Goal: Information Seeking & Learning: Compare options

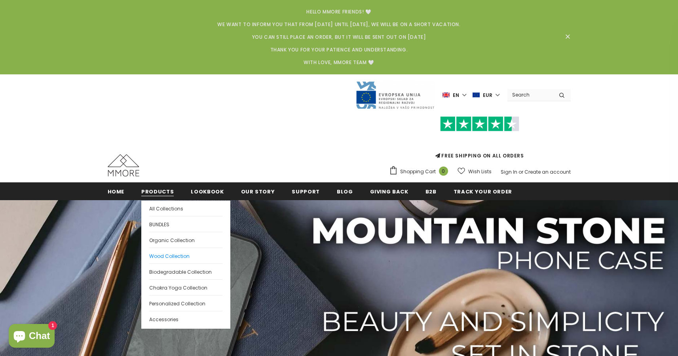
click at [177, 257] on span "Wood Collection" at bounding box center [169, 256] width 40 height 7
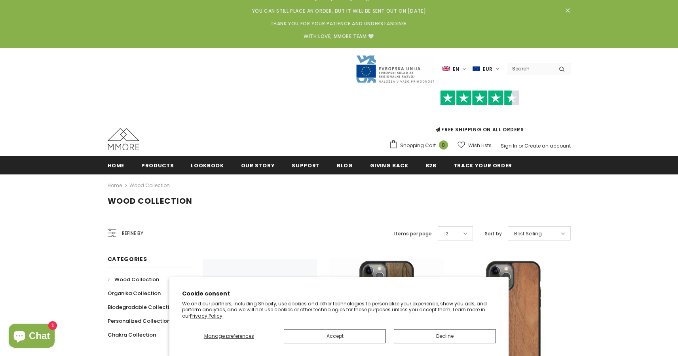
scroll to position [68, 0]
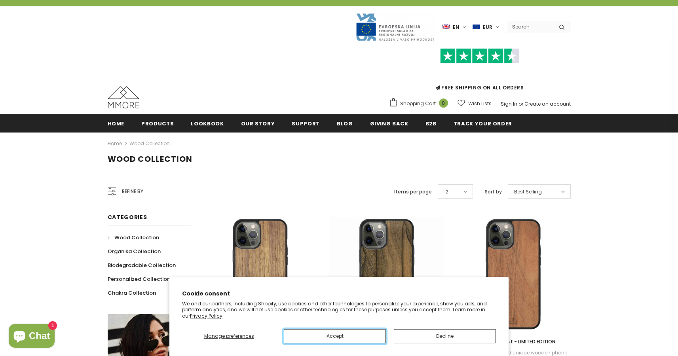
click at [359, 334] on button "Accept" at bounding box center [335, 336] width 102 height 14
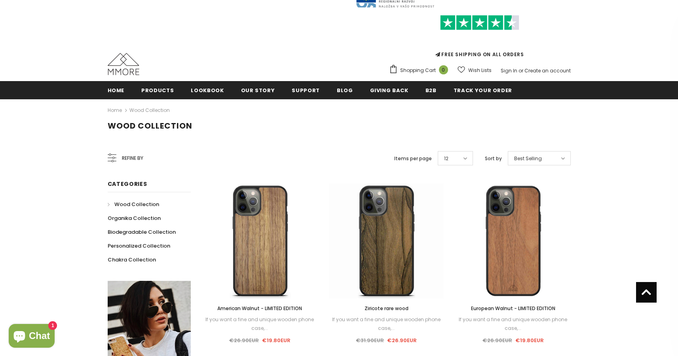
scroll to position [67, 0]
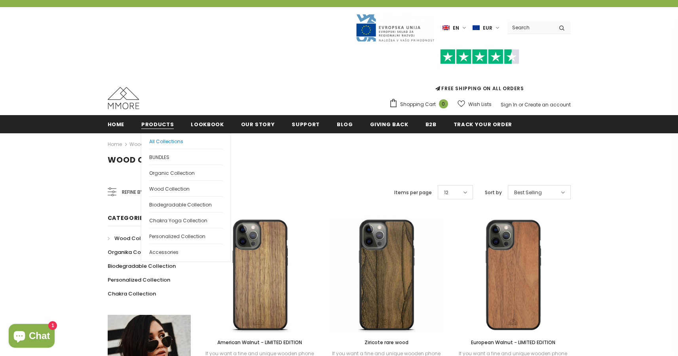
click at [155, 143] on span "All Collections" at bounding box center [166, 141] width 34 height 7
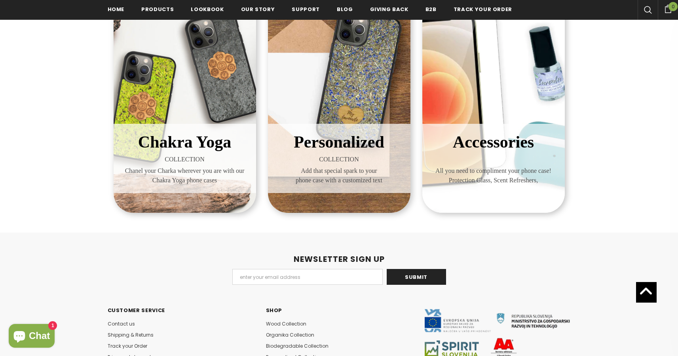
scroll to position [485, 0]
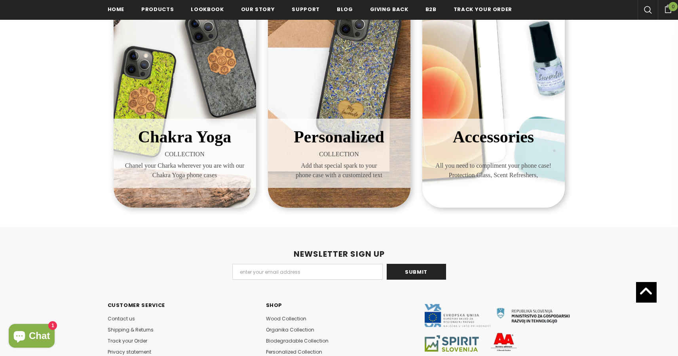
click at [545, 180] on div "Accessories All you need to compliment your phone case! Protection Glass, Scent…" at bounding box center [493, 153] width 131 height 57
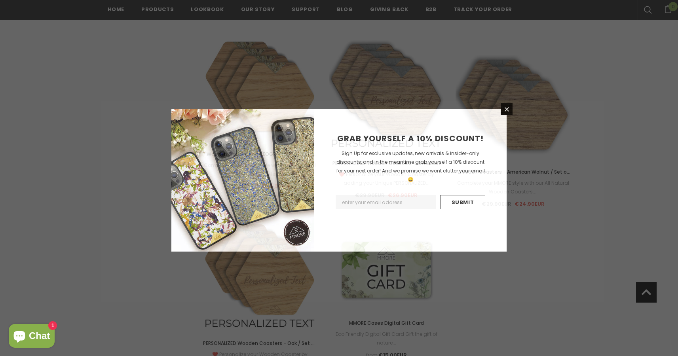
scroll to position [825, 0]
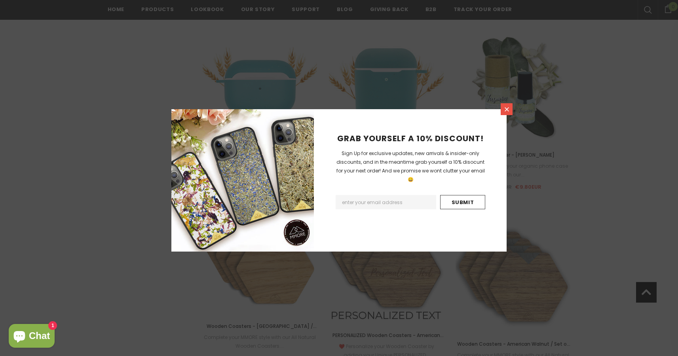
click at [503, 110] on icon at bounding box center [506, 109] width 7 height 7
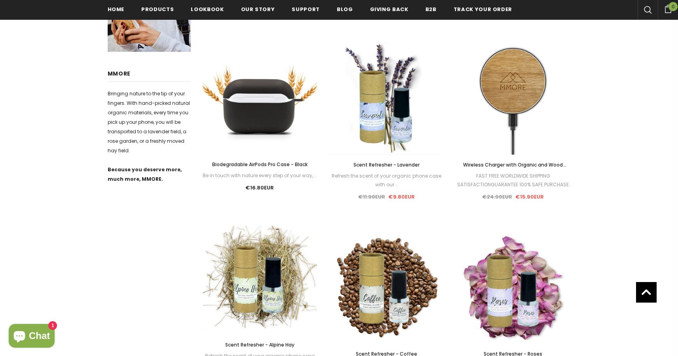
scroll to position [156, 0]
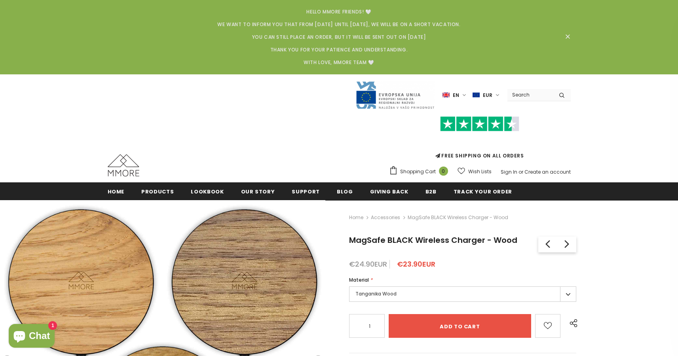
type input "0"
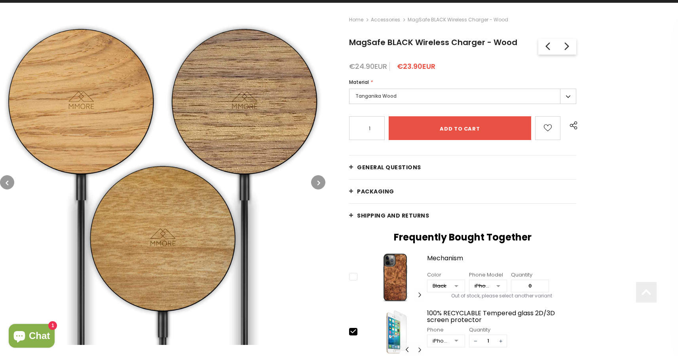
scroll to position [199, 0]
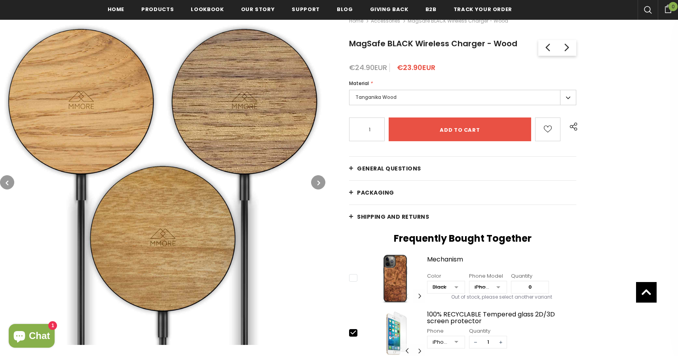
click at [447, 172] on link "General Questions" at bounding box center [462, 169] width 227 height 24
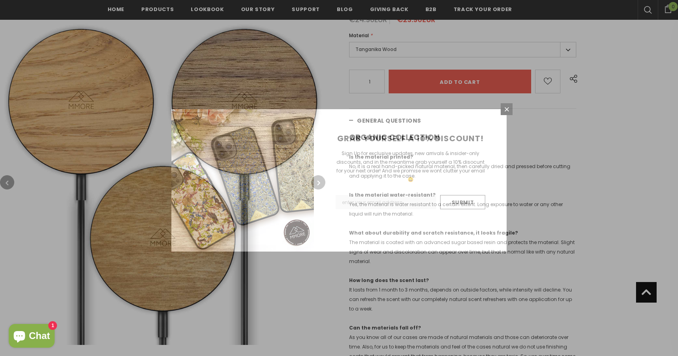
scroll to position [247, 0]
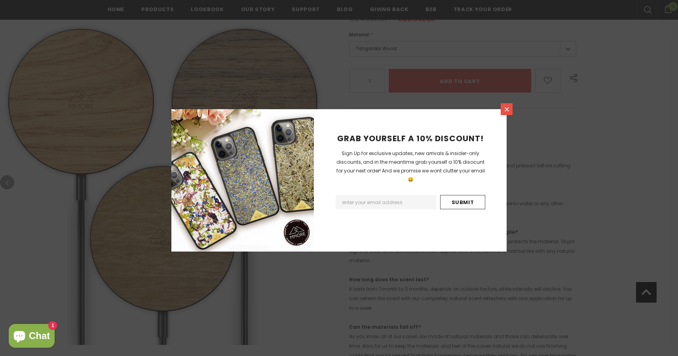
click at [505, 108] on icon at bounding box center [507, 109] width 4 height 4
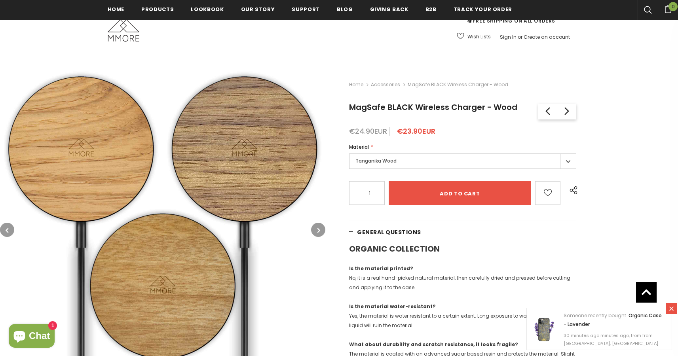
scroll to position [67, 0]
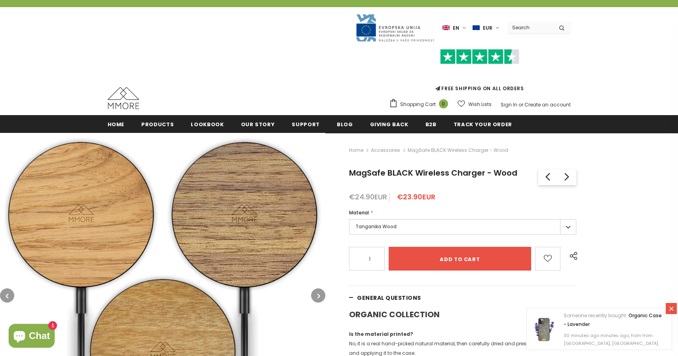
click at [383, 233] on label "Tanganika Wood" at bounding box center [462, 226] width 227 height 15
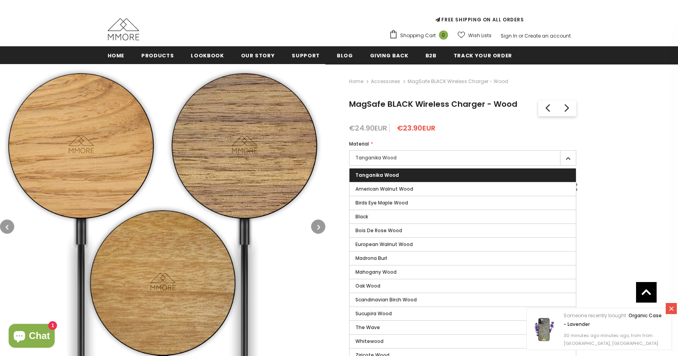
scroll to position [201, 0]
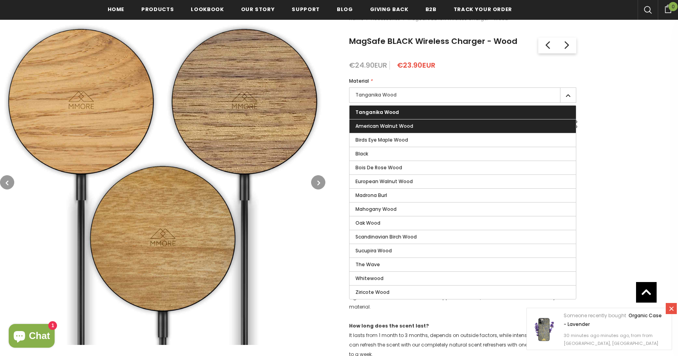
click at [393, 129] on span "American Walnut Wood" at bounding box center [384, 126] width 58 height 7
click at [0, 0] on input "American Walnut Wood" at bounding box center [0, 0] width 0 height 0
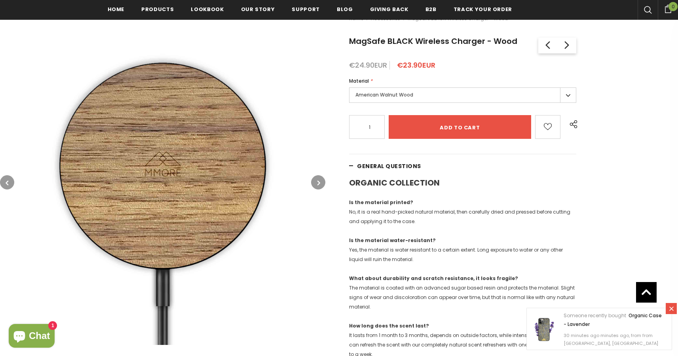
click at [393, 97] on label "American Walnut Wood" at bounding box center [462, 94] width 227 height 15
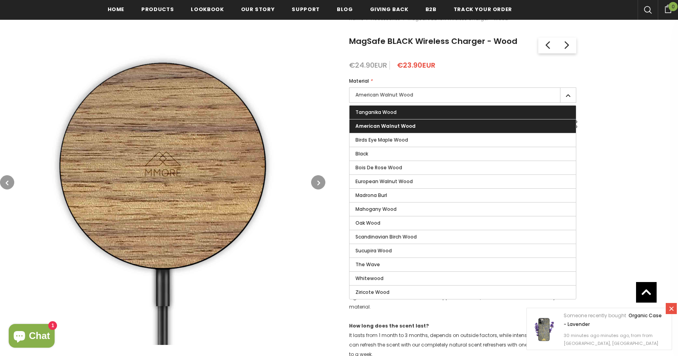
click at [391, 108] on label "Tanganika Wood" at bounding box center [463, 112] width 226 height 13
click at [0, 0] on input "Tanganika Wood" at bounding box center [0, 0] width 0 height 0
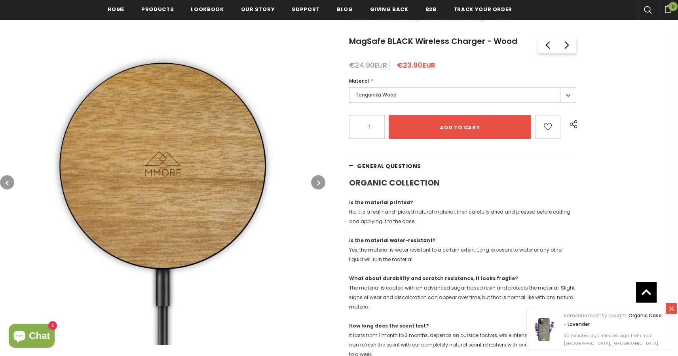
click at [395, 100] on label "Tanganika Wood" at bounding box center [462, 94] width 227 height 15
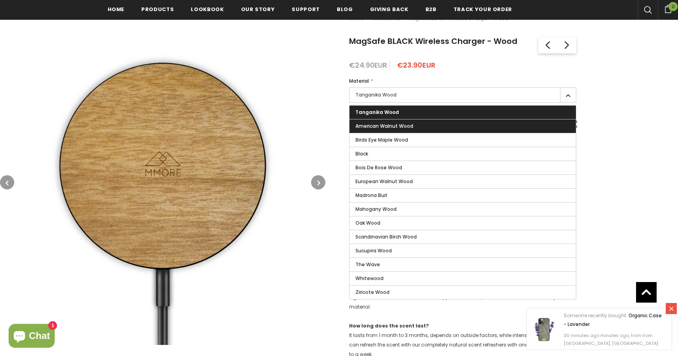
click at [399, 123] on span "American Walnut Wood" at bounding box center [384, 126] width 58 height 7
click at [0, 0] on input "American Walnut Wood" at bounding box center [0, 0] width 0 height 0
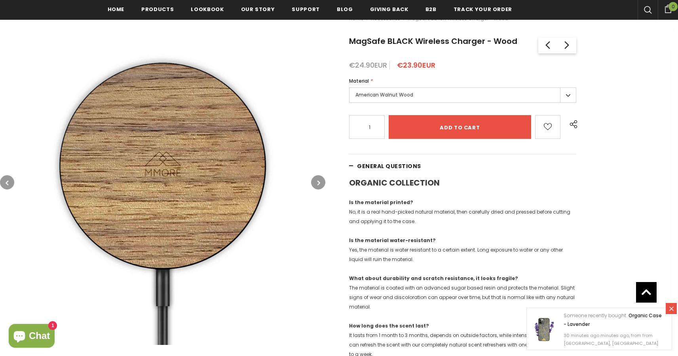
click at [400, 99] on label "American Walnut Wood" at bounding box center [462, 94] width 227 height 15
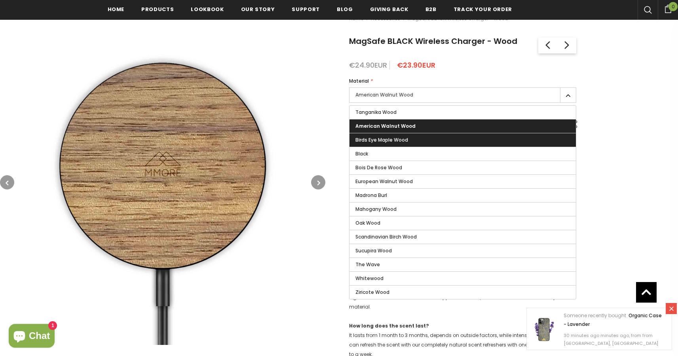
click at [393, 138] on span "Birds Eye Maple Wood" at bounding box center [381, 140] width 53 height 7
click at [0, 0] on input "Birds Eye Maple Wood" at bounding box center [0, 0] width 0 height 0
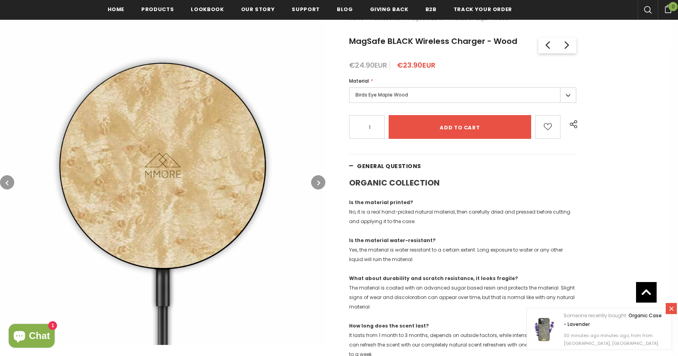
click at [397, 98] on label "Birds Eye Maple Wood" at bounding box center [462, 94] width 227 height 15
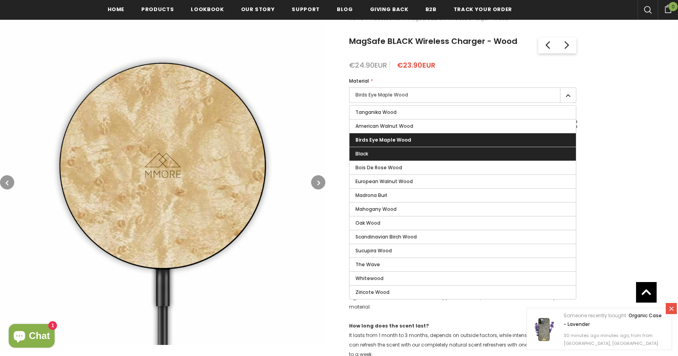
click at [393, 151] on label "Black" at bounding box center [463, 153] width 226 height 13
click at [0, 0] on input "Black" at bounding box center [0, 0] width 0 height 0
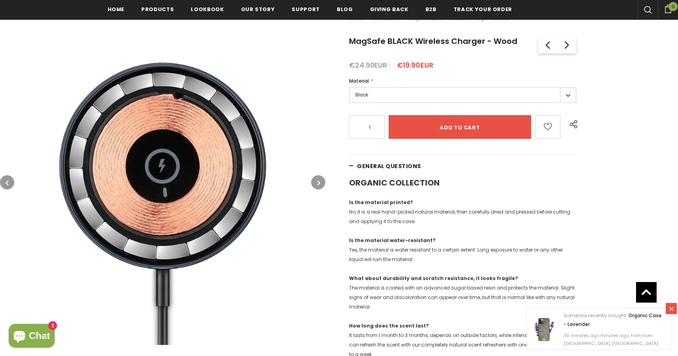
click at [401, 99] on label "Black" at bounding box center [462, 94] width 227 height 15
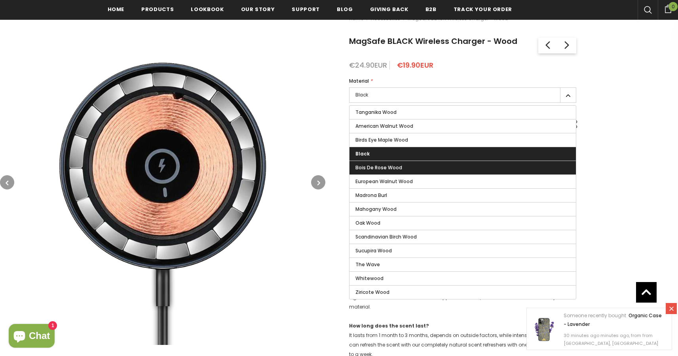
click at [399, 164] on span "Bois De Rose Wood" at bounding box center [378, 167] width 47 height 7
click at [0, 0] on input "Bois De Rose Wood" at bounding box center [0, 0] width 0 height 0
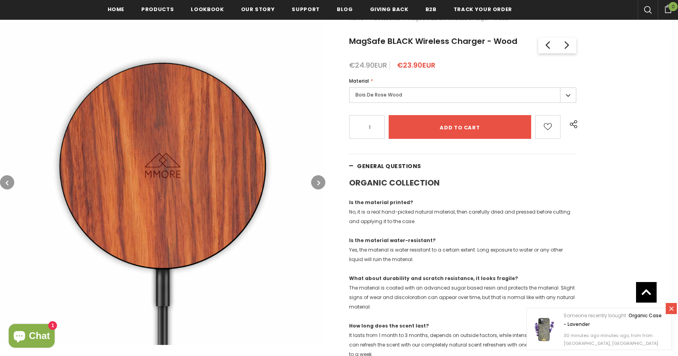
click at [401, 100] on label "Bois De Rose Wood" at bounding box center [462, 94] width 227 height 15
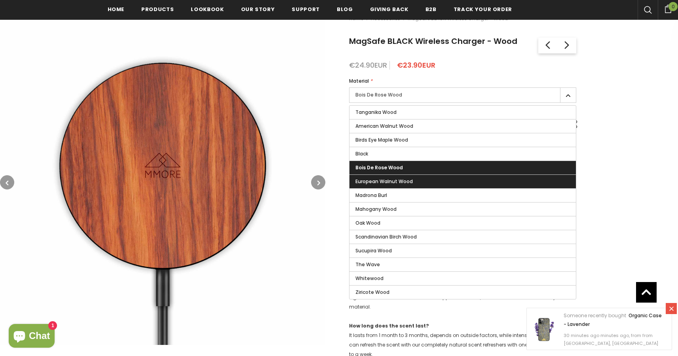
click at [393, 183] on span "European Walnut Wood" at bounding box center [383, 181] width 57 height 7
click at [0, 0] on input "European Walnut Wood" at bounding box center [0, 0] width 0 height 0
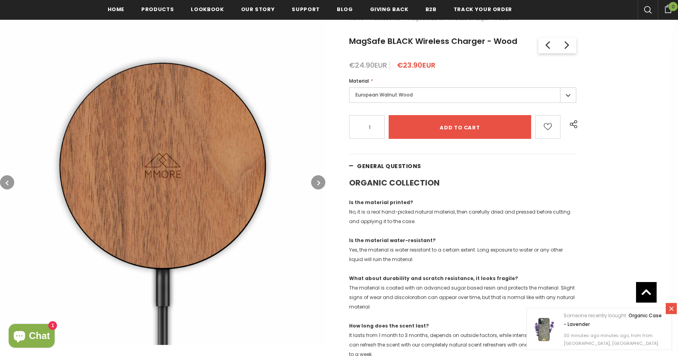
click at [409, 89] on label "European Walnut Wood" at bounding box center [462, 94] width 227 height 15
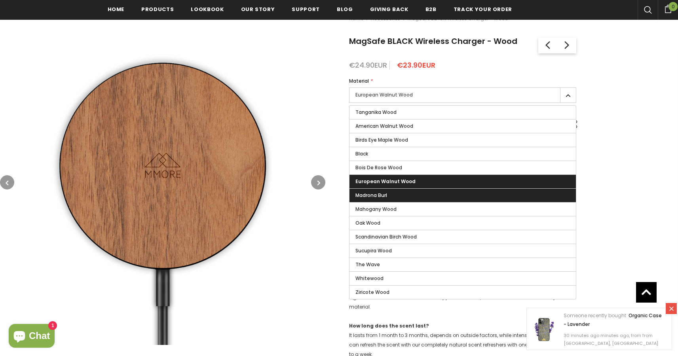
click at [400, 192] on label "Madrona Burl" at bounding box center [463, 195] width 226 height 13
click at [0, 0] on input "Madrona Burl" at bounding box center [0, 0] width 0 height 0
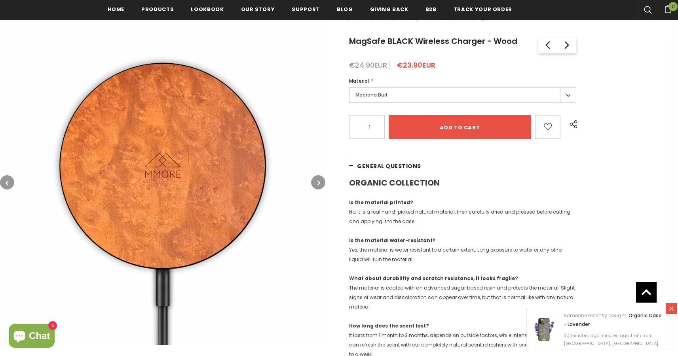
click at [405, 101] on label "Madrona Burl" at bounding box center [462, 94] width 227 height 15
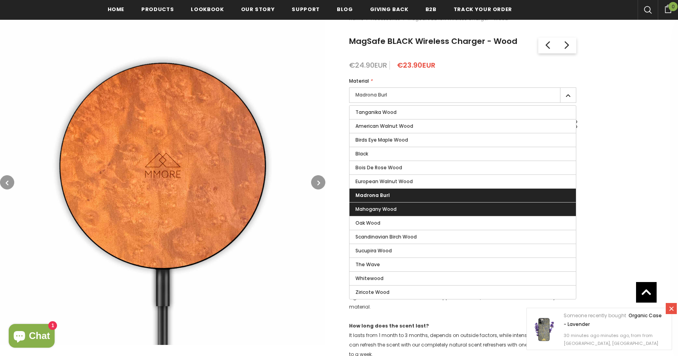
click at [389, 206] on span "Mahogany Wood" at bounding box center [375, 209] width 41 height 7
click at [0, 0] on input "Mahogany Wood" at bounding box center [0, 0] width 0 height 0
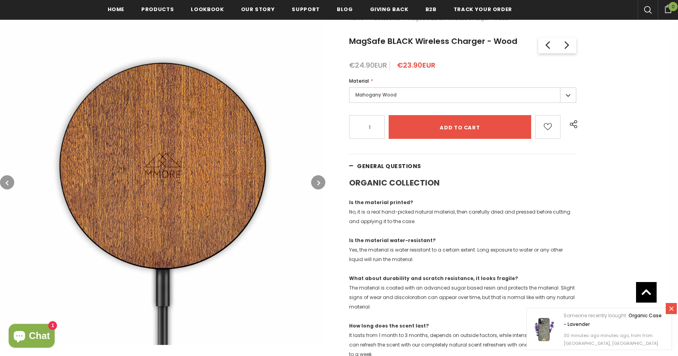
click at [405, 100] on label "Mahogany Wood" at bounding box center [462, 94] width 227 height 15
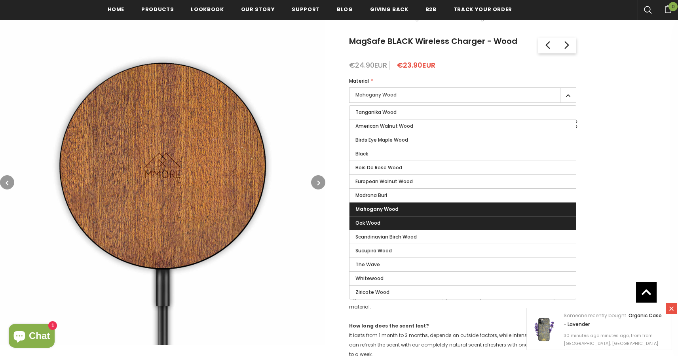
click at [397, 218] on label "Oak Wood" at bounding box center [463, 223] width 226 height 13
click at [0, 0] on input "Oak Wood" at bounding box center [0, 0] width 0 height 0
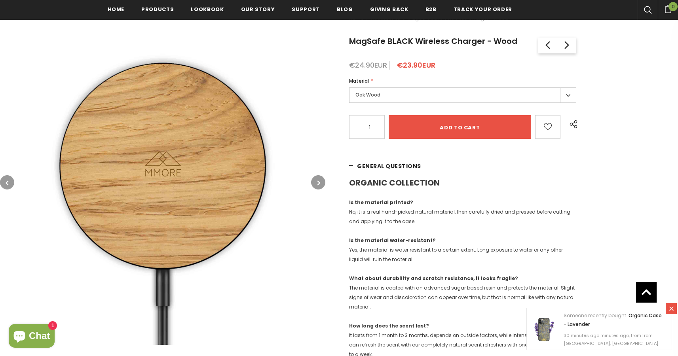
click at [416, 96] on label "Oak Wood" at bounding box center [462, 94] width 227 height 15
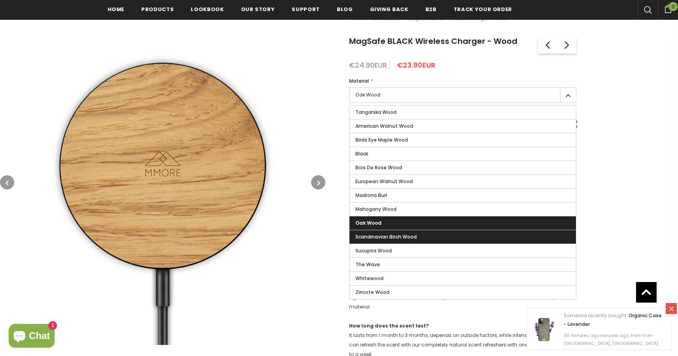
click at [399, 237] on span "Scandinavian Birch Wood" at bounding box center [385, 237] width 61 height 7
click at [0, 0] on input "Scandinavian Birch Wood" at bounding box center [0, 0] width 0 height 0
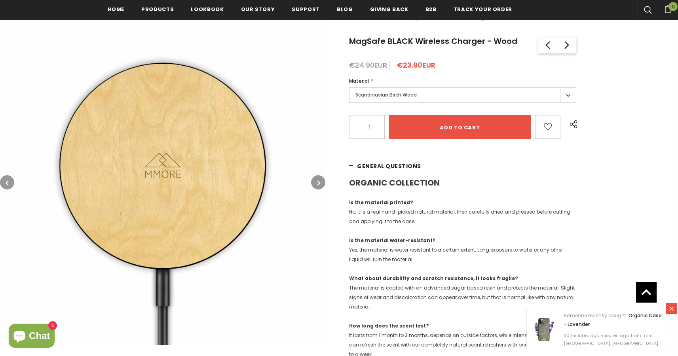
click at [420, 101] on label "Scandinavian Birch Wood" at bounding box center [462, 94] width 227 height 15
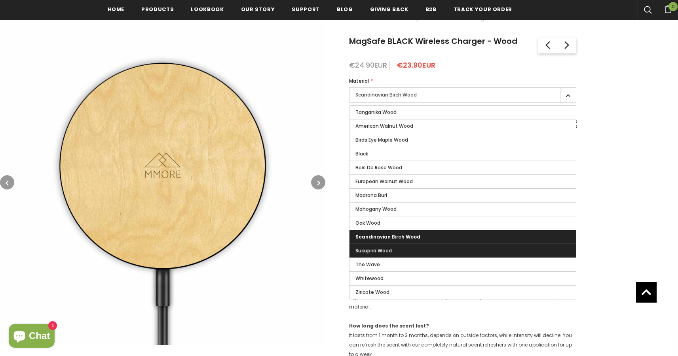
click at [413, 248] on label "Sucupira Wood" at bounding box center [463, 250] width 226 height 13
click at [0, 0] on input "Sucupira Wood" at bounding box center [0, 0] width 0 height 0
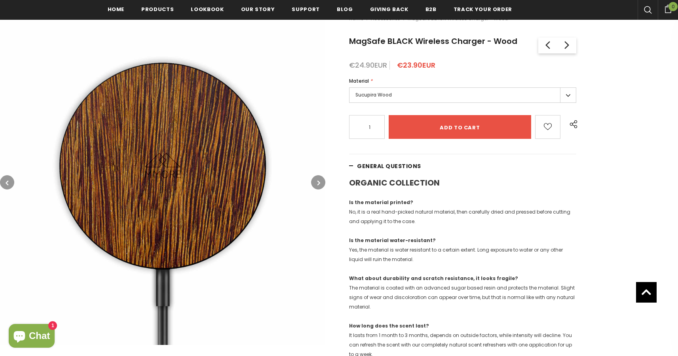
click at [423, 102] on label "Sucupira Wood" at bounding box center [462, 94] width 227 height 15
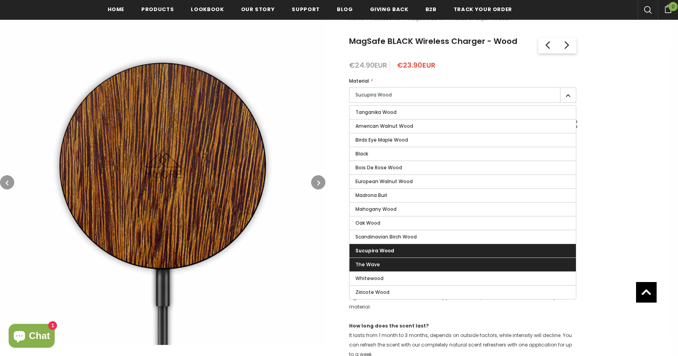
click at [399, 269] on label "The Wave" at bounding box center [463, 264] width 226 height 13
click at [0, 0] on input "The Wave" at bounding box center [0, 0] width 0 height 0
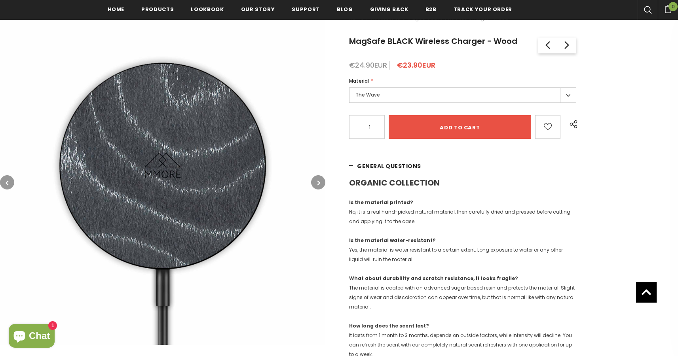
click at [412, 95] on label "The Wave" at bounding box center [462, 94] width 227 height 15
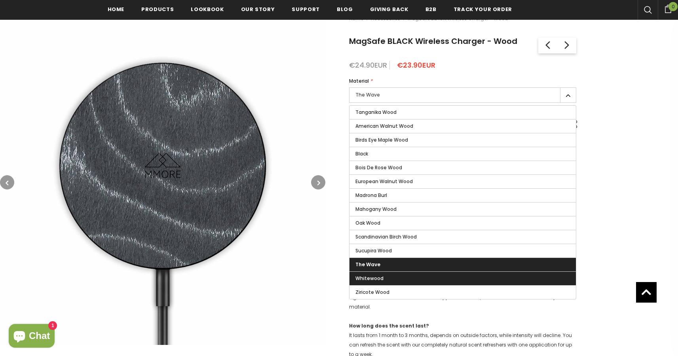
click at [393, 281] on label "Whitewood" at bounding box center [463, 278] width 226 height 13
click at [0, 0] on input "Whitewood" at bounding box center [0, 0] width 0 height 0
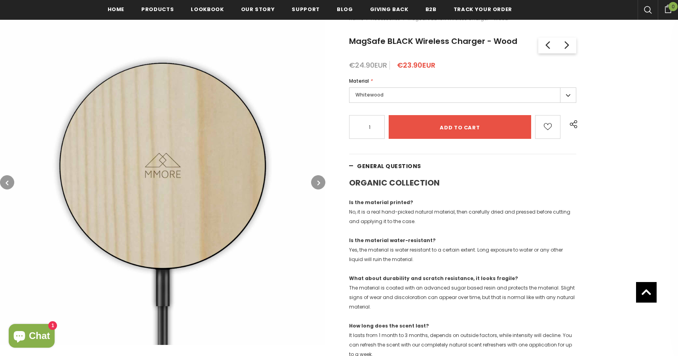
click at [389, 97] on label "Whitewood" at bounding box center [462, 94] width 227 height 15
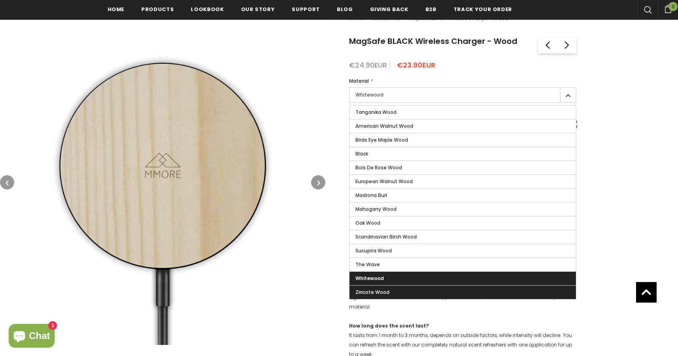
click at [387, 289] on span "Ziricote Wood" at bounding box center [372, 292] width 34 height 7
click at [0, 0] on input "Ziricote Wood" at bounding box center [0, 0] width 0 height 0
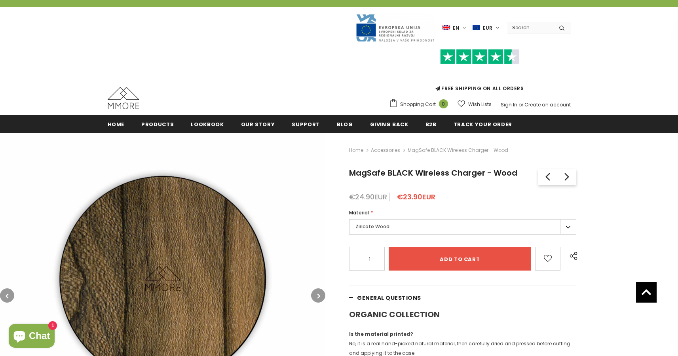
scroll to position [64, 0]
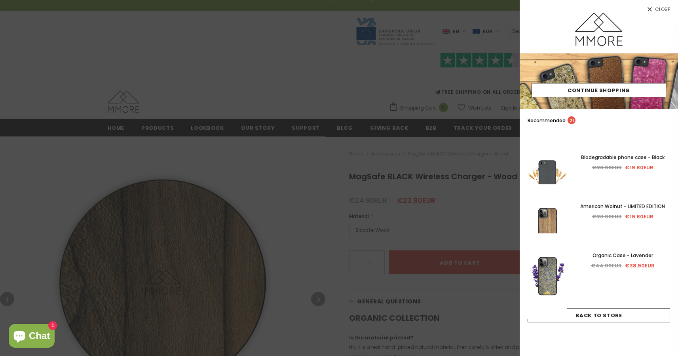
click at [479, 198] on div at bounding box center [339, 178] width 678 height 356
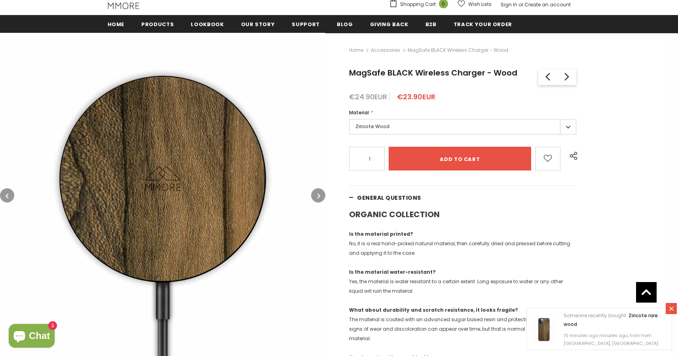
scroll to position [180, 0]
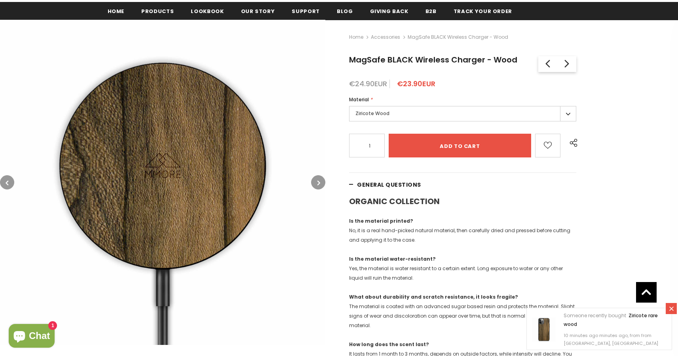
click at [480, 116] on label "Ziricote Wood" at bounding box center [462, 113] width 227 height 15
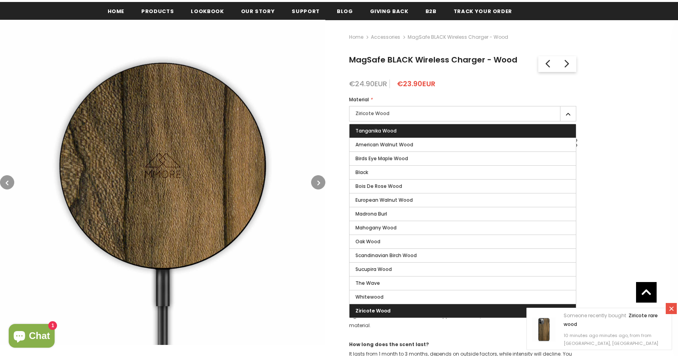
click at [477, 130] on label "Tanganika Wood" at bounding box center [463, 130] width 226 height 13
click at [0, 0] on input "Tanganika Wood" at bounding box center [0, 0] width 0 height 0
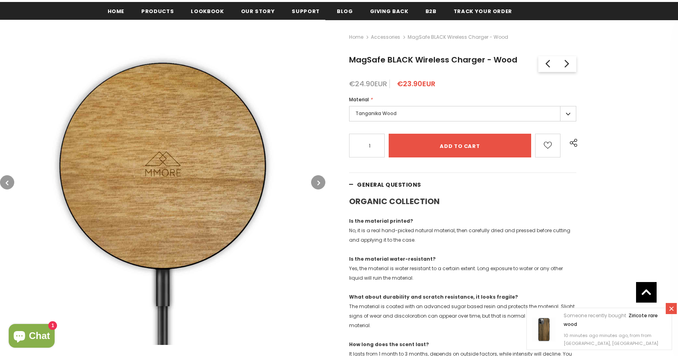
click at [467, 115] on label "Tanganika Wood" at bounding box center [462, 113] width 227 height 15
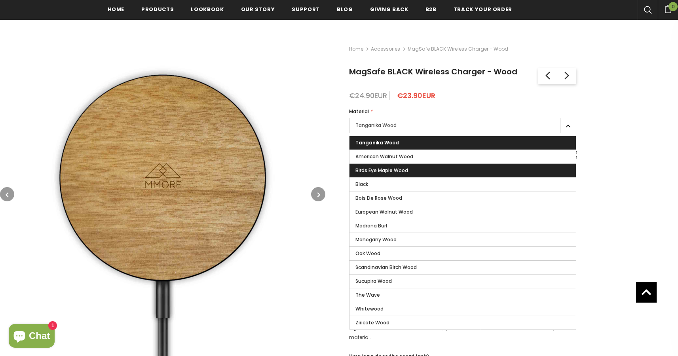
scroll to position [167, 0]
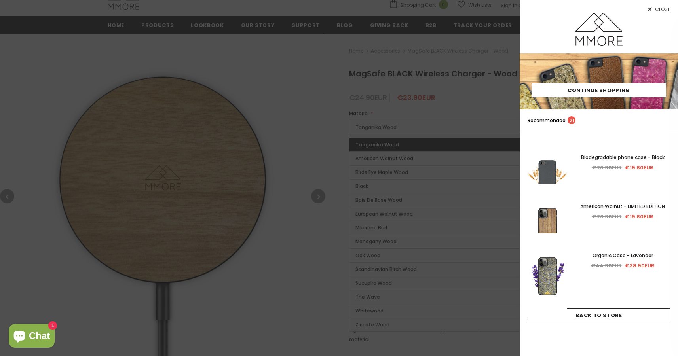
click at [515, 36] on div at bounding box center [339, 178] width 678 height 356
click at [443, 122] on div at bounding box center [339, 178] width 678 height 356
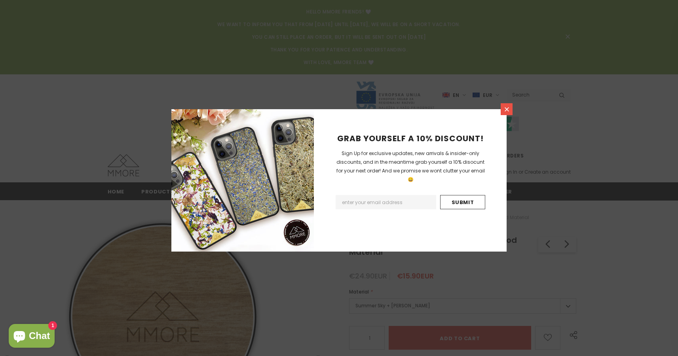
click at [509, 108] on icon at bounding box center [506, 109] width 7 height 7
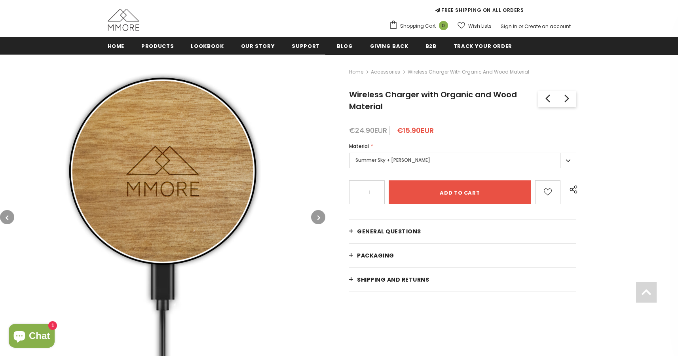
scroll to position [175, 0]
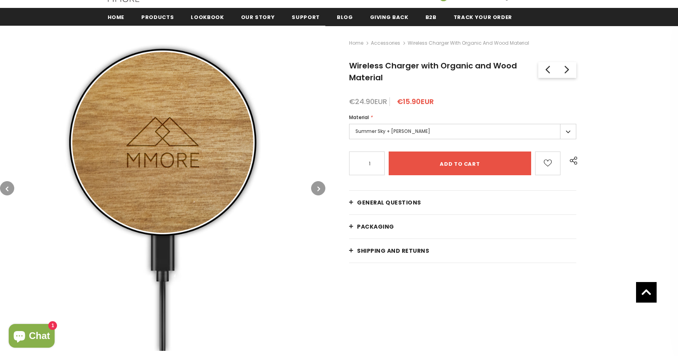
click at [412, 129] on label "Summer Sky + Tanganika Wood" at bounding box center [462, 131] width 227 height 15
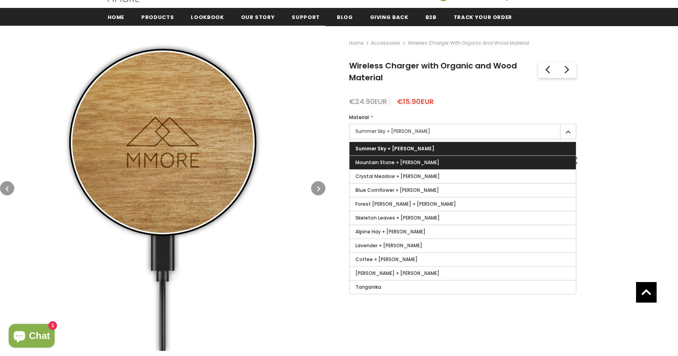
click at [402, 166] on label "Mountain Stone + Tanganika Wood" at bounding box center [463, 162] width 226 height 13
click at [0, 0] on input "Mountain Stone + Tanganika Wood" at bounding box center [0, 0] width 0 height 0
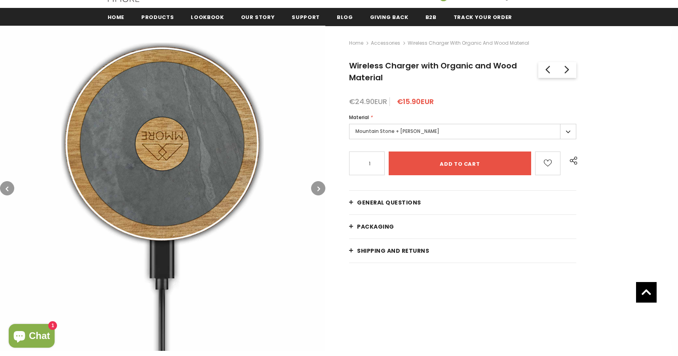
click at [409, 133] on label "Mountain Stone + Tanganika Wood" at bounding box center [462, 131] width 227 height 15
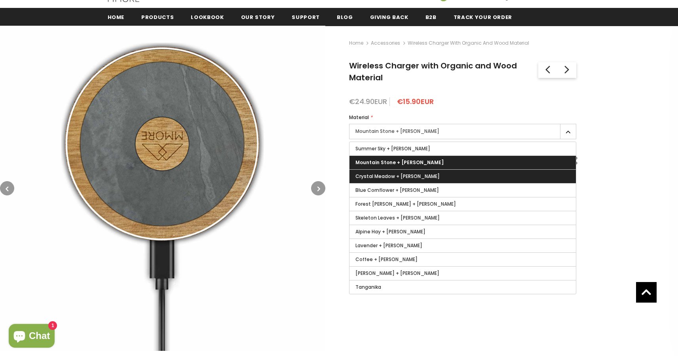
click at [408, 177] on span "Crystal Meadow + Tanganika Wood" at bounding box center [397, 176] width 84 height 7
click at [0, 0] on input "Crystal Meadow + Tanganika Wood" at bounding box center [0, 0] width 0 height 0
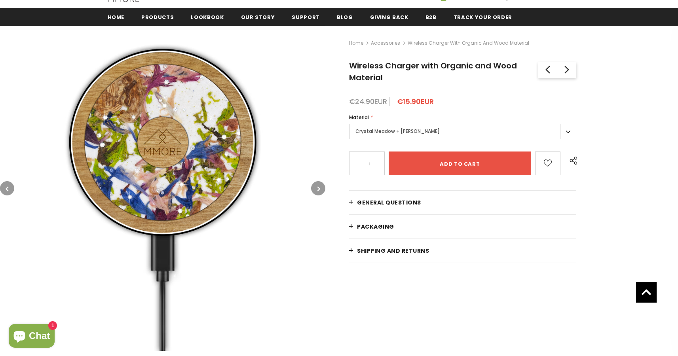
click at [414, 132] on label "Crystal Meadow + Tanganika Wood" at bounding box center [462, 131] width 227 height 15
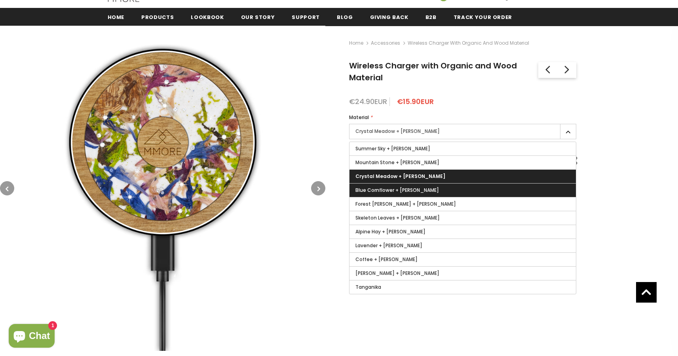
click at [398, 196] on label "Blue Cornflower + Tanganika Wood" at bounding box center [463, 190] width 226 height 13
click at [0, 0] on input "Blue Cornflower + Tanganika Wood" at bounding box center [0, 0] width 0 height 0
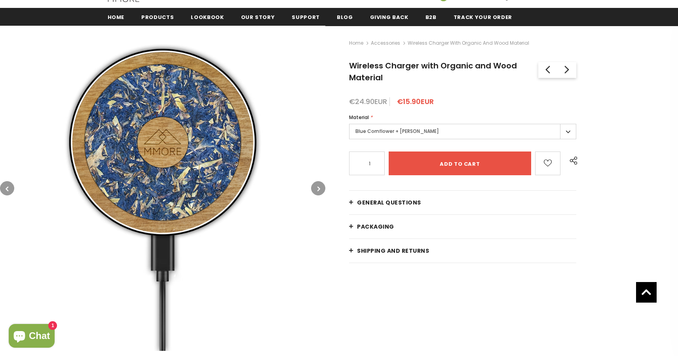
click at [411, 126] on label "Blue Cornflower + Tanganika Wood" at bounding box center [462, 131] width 227 height 15
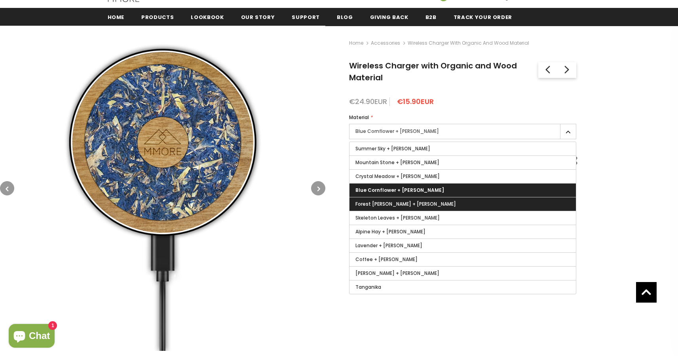
click at [395, 201] on span "Forest Moss + Tanganika Wood" at bounding box center [405, 204] width 101 height 7
click at [0, 0] on input "Forest Moss + Tanganika Wood" at bounding box center [0, 0] width 0 height 0
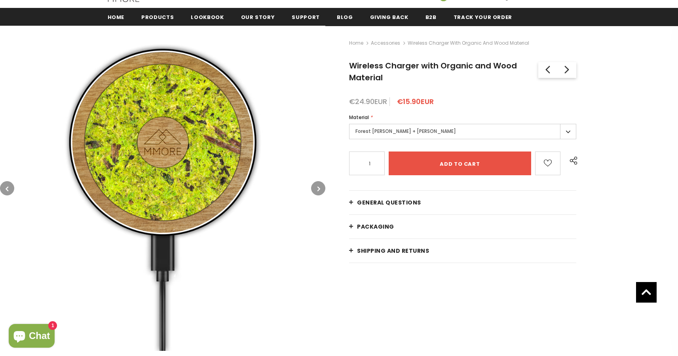
click at [410, 135] on label "Forest Moss + Tanganika Wood" at bounding box center [462, 131] width 227 height 15
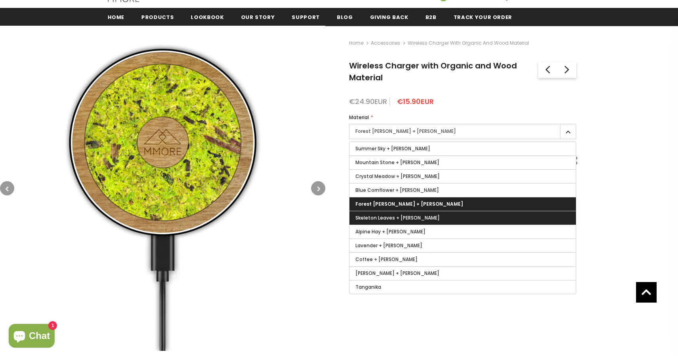
click at [401, 215] on span "Skeleton Leaves + Tanganika Wood" at bounding box center [397, 218] width 84 height 7
click at [0, 0] on input "Skeleton Leaves + Tanganika Wood" at bounding box center [0, 0] width 0 height 0
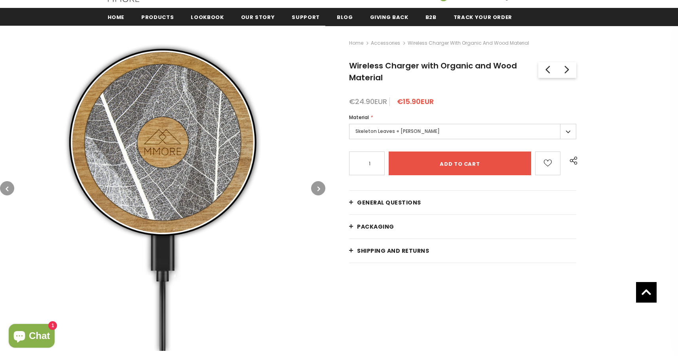
click at [413, 135] on label "Skeleton Leaves + Tanganika Wood" at bounding box center [462, 131] width 227 height 15
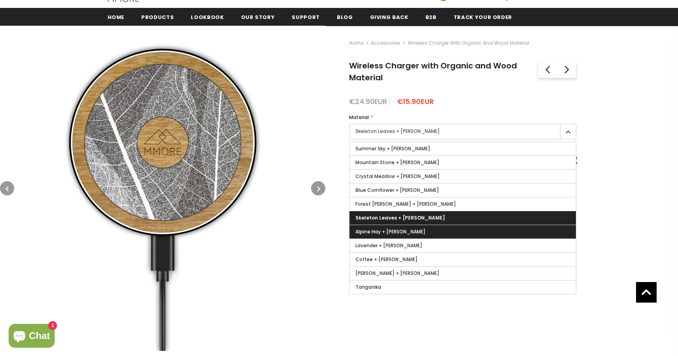
click at [400, 236] on label "Alpine Hay + Tanganika Wood" at bounding box center [463, 231] width 226 height 13
click at [0, 0] on input "Alpine Hay + Tanganika Wood" at bounding box center [0, 0] width 0 height 0
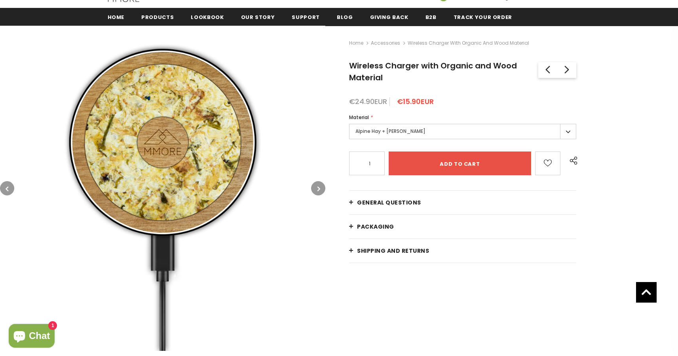
click at [416, 135] on label "Alpine Hay + Tanganika Wood" at bounding box center [462, 131] width 227 height 15
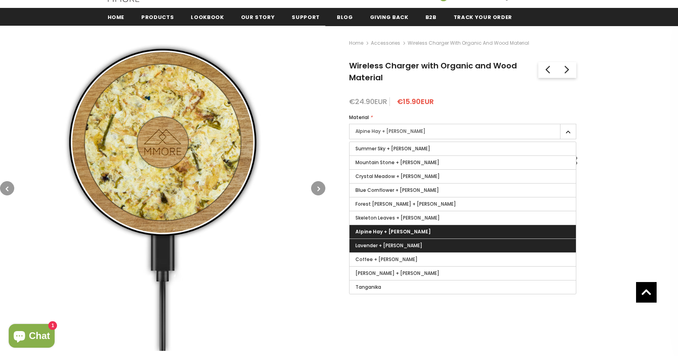
click at [407, 241] on label "Lavender + Tanganika Wood" at bounding box center [463, 245] width 226 height 13
click at [0, 0] on input "Lavender + Tanganika Wood" at bounding box center [0, 0] width 0 height 0
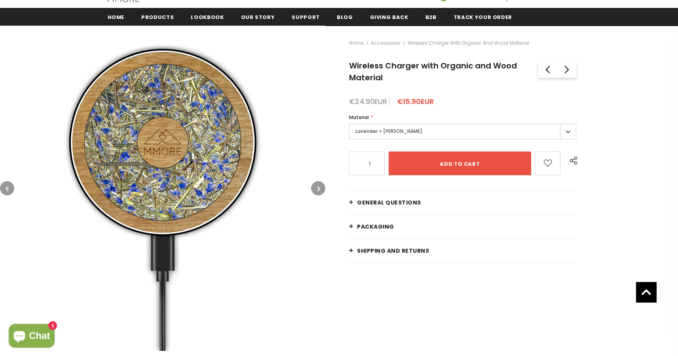
click at [418, 133] on label "Lavender + Tanganika Wood" at bounding box center [462, 131] width 227 height 15
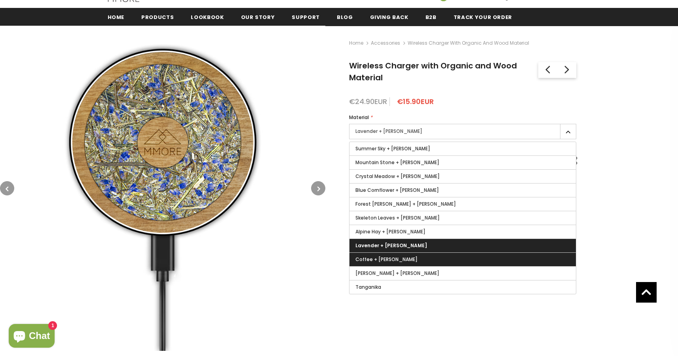
click at [395, 253] on label "Coffee + Tanganika Wood" at bounding box center [463, 259] width 226 height 13
click at [0, 0] on input "Coffee + Tanganika Wood" at bounding box center [0, 0] width 0 height 0
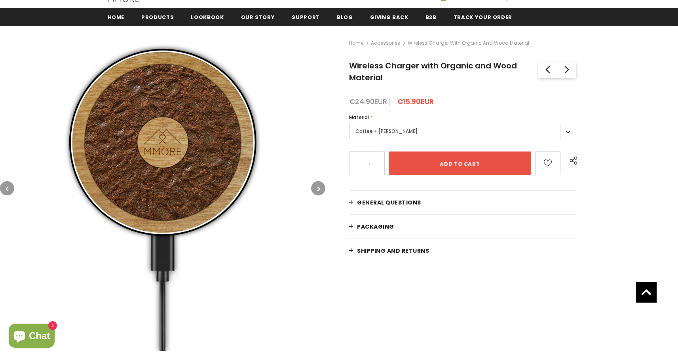
click at [419, 132] on label "Coffee + Tanganika Wood" at bounding box center [462, 131] width 227 height 15
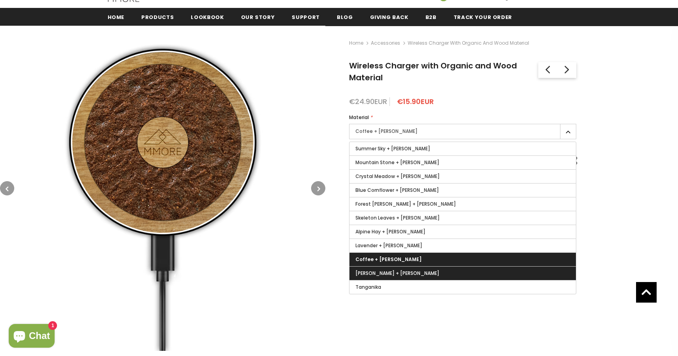
click at [402, 268] on label "Jasmine + Tanganika Woods" at bounding box center [463, 273] width 226 height 13
click at [0, 0] on input "Jasmine + Tanganika Woods" at bounding box center [0, 0] width 0 height 0
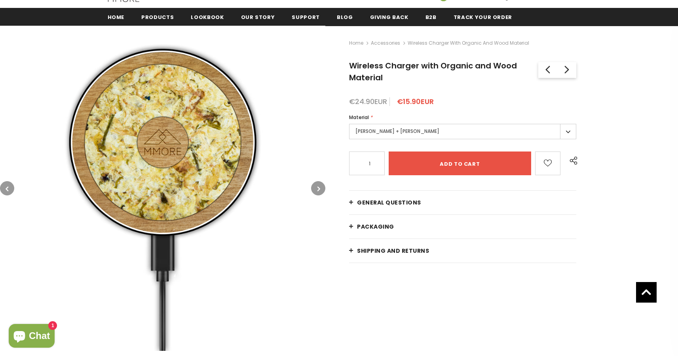
click at [410, 136] on label "Jasmine + Tanganika Woods" at bounding box center [462, 131] width 227 height 15
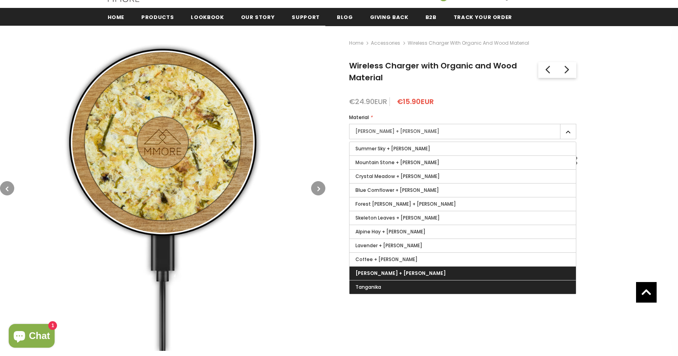
click at [397, 290] on label "Tanganika" at bounding box center [463, 287] width 226 height 13
click at [0, 0] on input "Tanganika" at bounding box center [0, 0] width 0 height 0
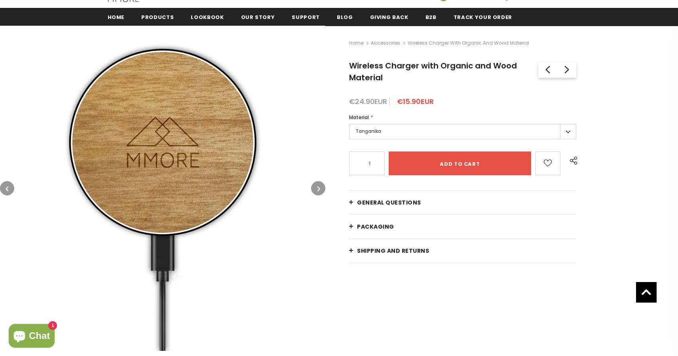
click at [405, 130] on label "Tanganika" at bounding box center [462, 131] width 227 height 15
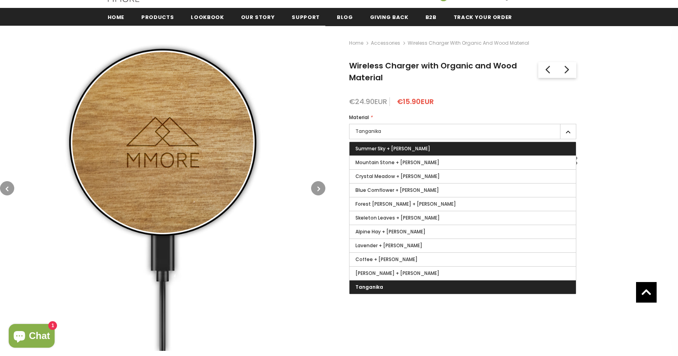
click at [406, 149] on span "Summer Sky + Tanganika Wood" at bounding box center [392, 148] width 75 height 7
click at [0, 0] on input "Summer Sky + Tanganika Wood" at bounding box center [0, 0] width 0 height 0
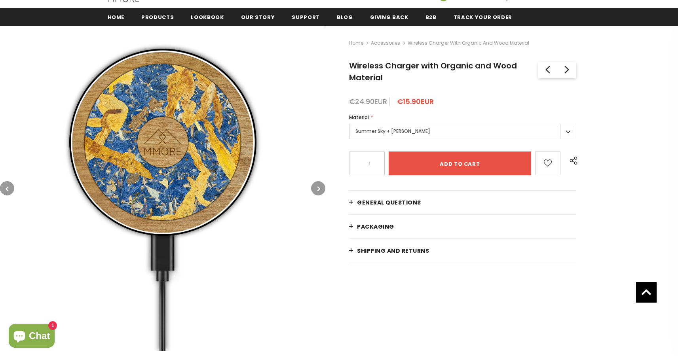
click at [418, 125] on label "Summer Sky + Tanganika Wood" at bounding box center [462, 131] width 227 height 15
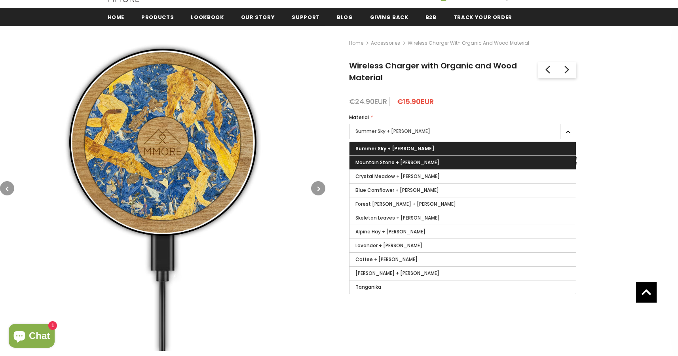
click at [408, 166] on label "Mountain Stone + Tanganika Wood" at bounding box center [463, 162] width 226 height 13
click at [0, 0] on input "Mountain Stone + Tanganika Wood" at bounding box center [0, 0] width 0 height 0
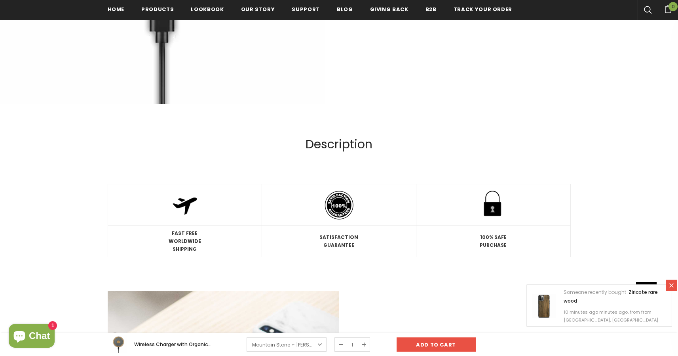
scroll to position [429, 0]
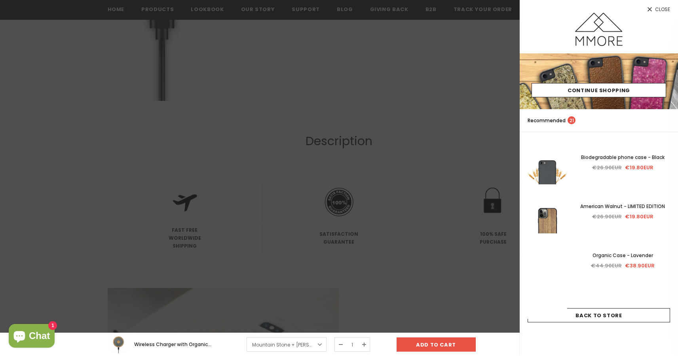
click at [478, 137] on div at bounding box center [339, 178] width 678 height 356
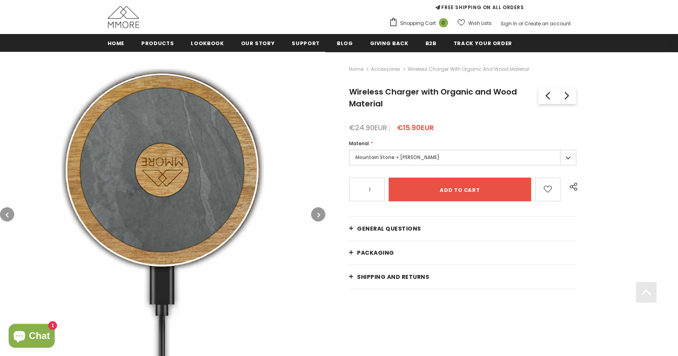
scroll to position [165, 0]
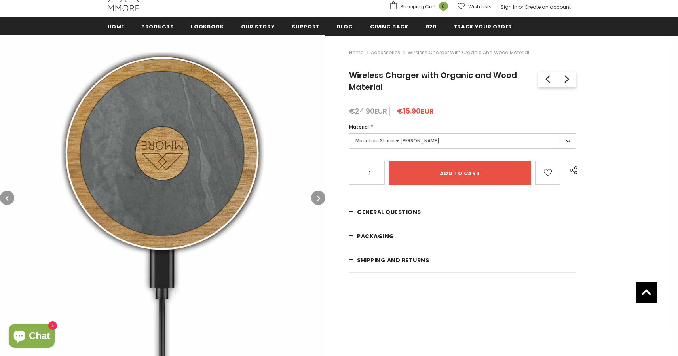
click at [460, 147] on label "Mountain Stone + Tanganika Wood" at bounding box center [462, 140] width 227 height 15
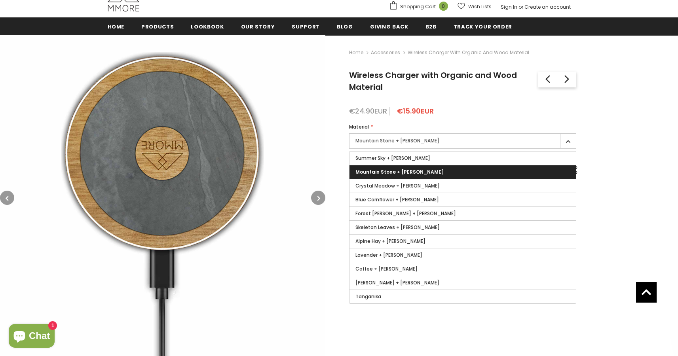
click at [603, 125] on div "Home Accessories Wireless Charger with Organic and Wood Material Wireless Charg…" at bounding box center [501, 203] width 353 height 337
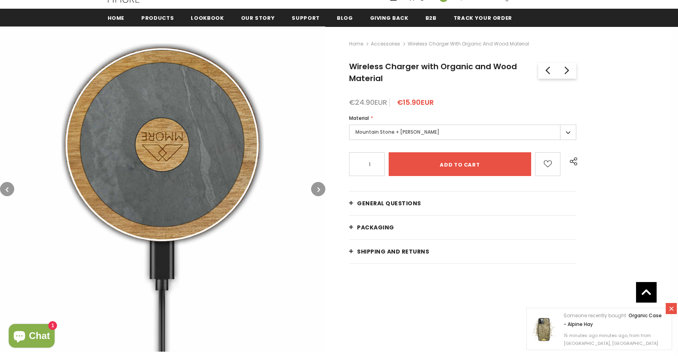
scroll to position [173, 0]
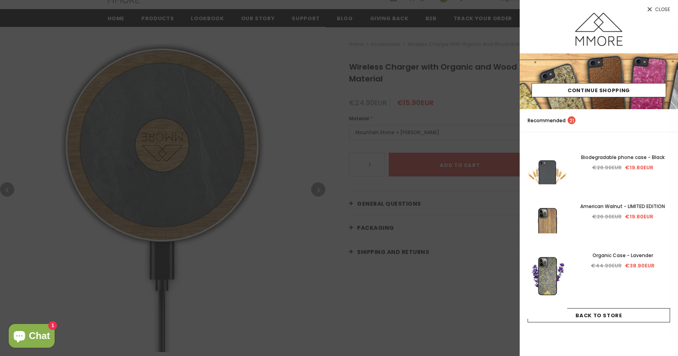
click at [409, 136] on div at bounding box center [339, 178] width 678 height 356
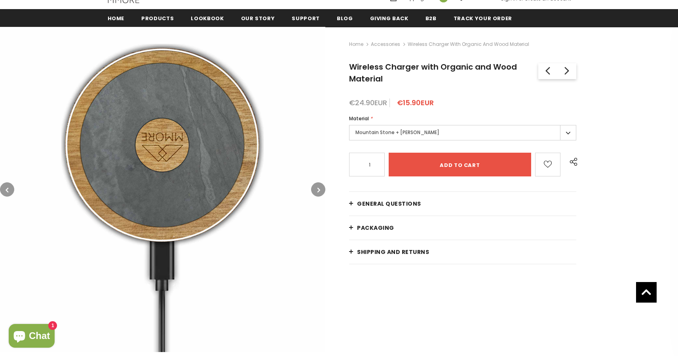
click at [412, 134] on label "Mountain Stone + Tanganika Wood" at bounding box center [462, 132] width 227 height 15
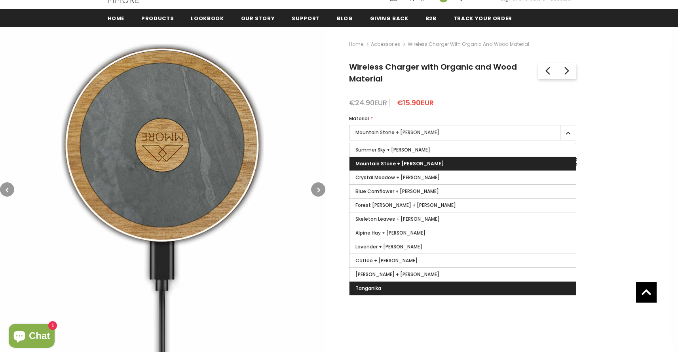
click at [401, 290] on label "Tanganika" at bounding box center [463, 288] width 226 height 13
click at [0, 0] on input "Tanganika" at bounding box center [0, 0] width 0 height 0
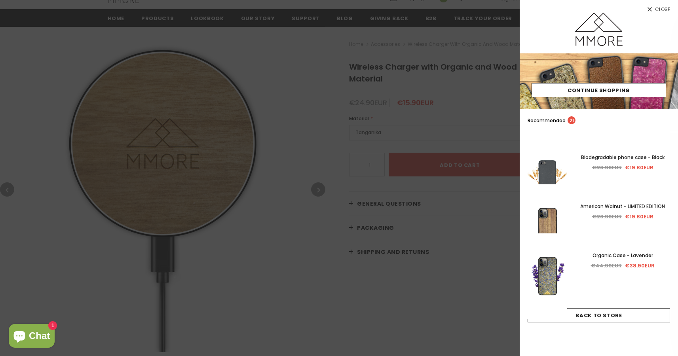
click at [444, 121] on div at bounding box center [339, 178] width 678 height 356
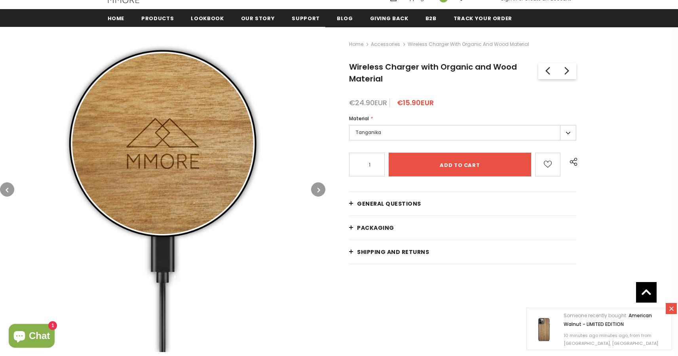
click at [435, 133] on label "Tanganika" at bounding box center [462, 132] width 227 height 15
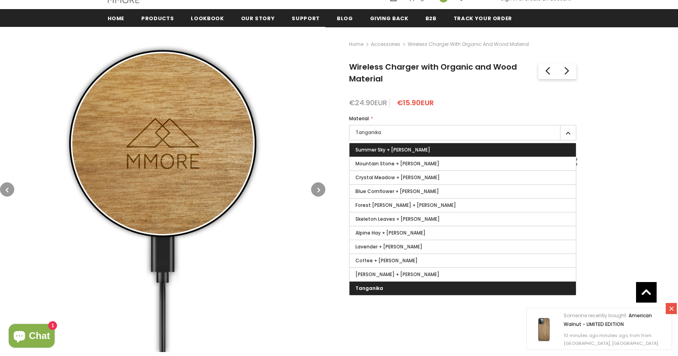
click at [424, 150] on span "Summer Sky + Tanganika Wood" at bounding box center [392, 149] width 75 height 7
click at [0, 0] on input "Summer Sky + Tanganika Wood" at bounding box center [0, 0] width 0 height 0
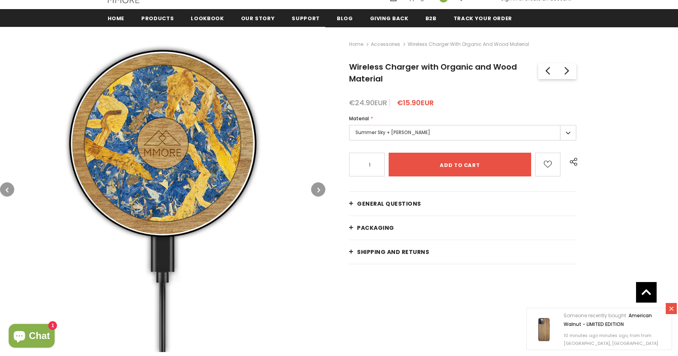
click at [426, 132] on label "Summer Sky + Tanganika Wood" at bounding box center [462, 132] width 227 height 15
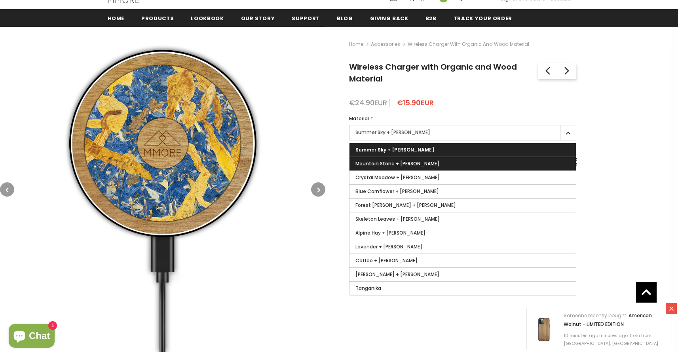
click at [426, 158] on label "Mountain Stone + Tanganika Wood" at bounding box center [463, 163] width 226 height 13
click at [0, 0] on input "Mountain Stone + Tanganika Wood" at bounding box center [0, 0] width 0 height 0
